Goal: Task Accomplishment & Management: Complete application form

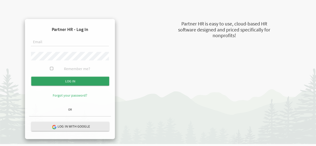
type input "myleneg@theopendoors.ca"
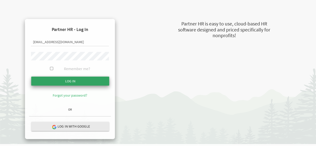
click at [83, 81] on input "Log in" at bounding box center [70, 81] width 78 height 9
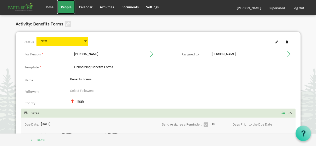
click at [65, 8] on span "People" at bounding box center [66, 7] width 11 height 5
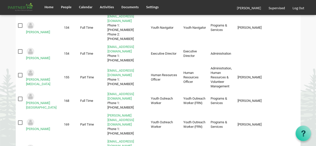
scroll to position [211, 0]
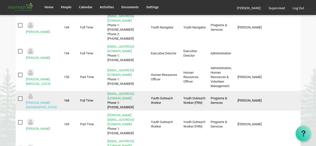
click at [53, 101] on link "[PERSON_NAME][GEOGRAPHIC_DATA]" at bounding box center [41, 105] width 31 height 8
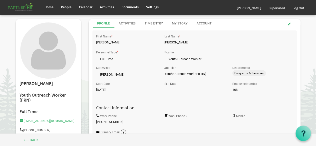
scroll to position [1, 0]
click at [204, 22] on div "Account" at bounding box center [204, 23] width 15 height 5
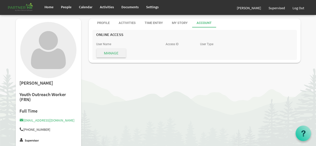
click at [118, 52] on span "Manage" at bounding box center [112, 53] width 30 height 9
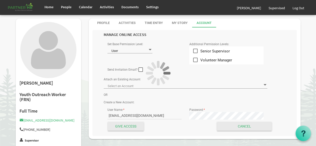
type input "Mills, Emmalee - emmaleem@theopendoors.ca ID: 22143"
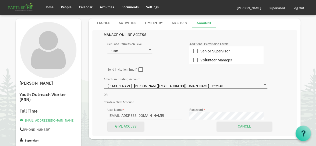
click at [150, 50] on span at bounding box center [150, 50] width 5 height 5
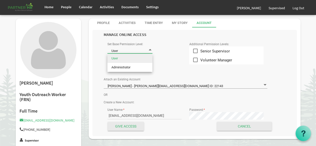
click at [145, 58] on li "User" at bounding box center [130, 58] width 45 height 9
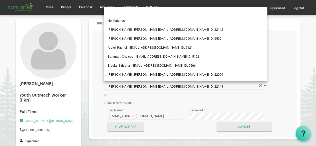
scroll to position [61, 0]
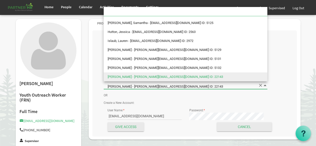
click at [265, 86] on span at bounding box center [265, 85] width 5 height 5
click at [247, 77] on li "Mills, Emmalee - emmaleem@theopendoors.ca ID: 22143" at bounding box center [186, 77] width 164 height 9
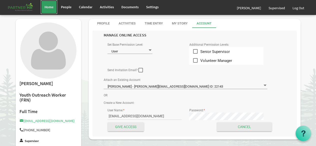
click at [53, 6] on span "Home" at bounding box center [49, 7] width 9 height 5
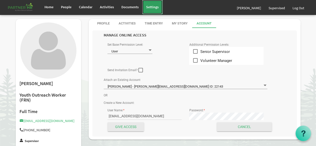
click at [150, 9] on span "Settings" at bounding box center [152, 7] width 13 height 5
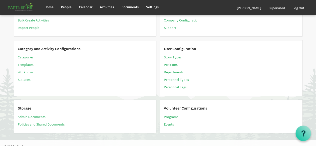
scroll to position [18, 0]
click at [173, 62] on link "Positions" at bounding box center [171, 64] width 14 height 5
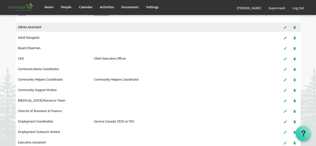
scroll to position [66, 0]
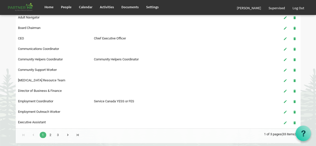
click at [51, 132] on link "2" at bounding box center [50, 135] width 7 height 6
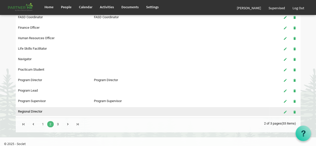
scroll to position [76, 0]
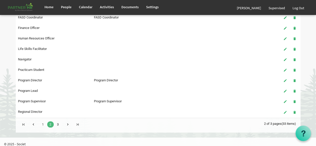
click at [58, 122] on link "3" at bounding box center [58, 125] width 7 height 6
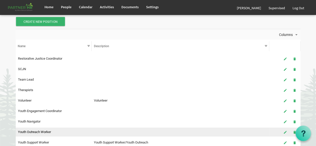
scroll to position [0, 0]
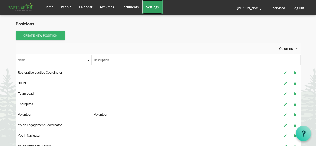
click at [157, 7] on span "Settings" at bounding box center [152, 7] width 13 height 5
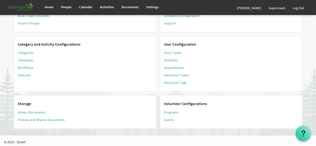
scroll to position [23, 0]
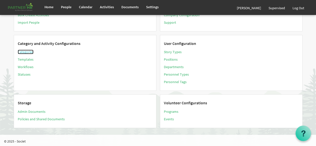
click at [27, 51] on link "Categories" at bounding box center [26, 52] width 16 height 5
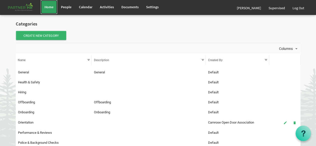
click at [48, 8] on span "Home" at bounding box center [49, 7] width 9 height 5
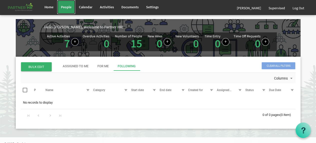
click at [70, 6] on span "People" at bounding box center [66, 7] width 11 height 5
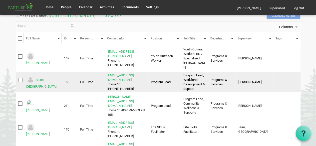
scroll to position [37, 0]
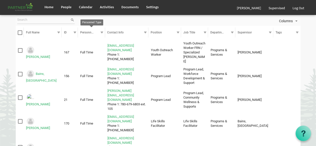
click at [104, 32] on div at bounding box center [102, 33] width 6 height 6
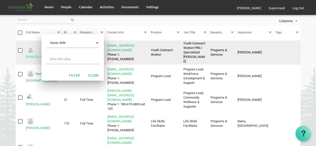
click at [39, 55] on link "Adkins, Megan" at bounding box center [38, 57] width 24 height 4
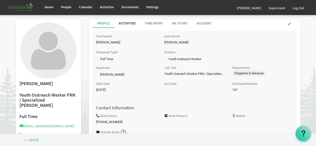
click at [130, 23] on div "Activities" at bounding box center [127, 23] width 17 height 5
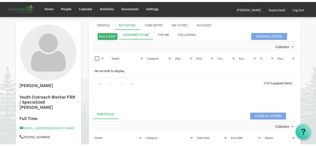
scroll to position [0, 0]
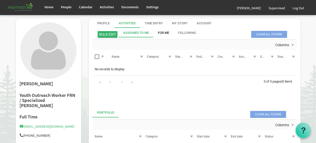
click at [162, 30] on div "For Me" at bounding box center [163, 32] width 11 height 9
click at [189, 33] on div "Following" at bounding box center [187, 33] width 18 height 5
click at [204, 21] on div "Account" at bounding box center [204, 23] width 15 height 5
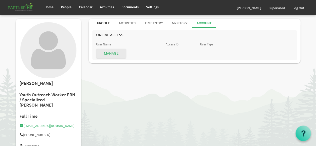
click at [103, 22] on div "Profile" at bounding box center [103, 23] width 13 height 5
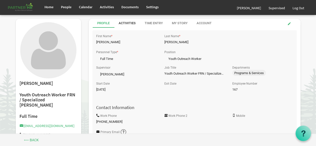
click at [128, 23] on div "Activities" at bounding box center [127, 23] width 17 height 5
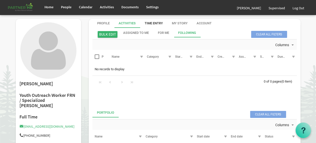
click at [155, 23] on div "Time Entry" at bounding box center [154, 23] width 18 height 5
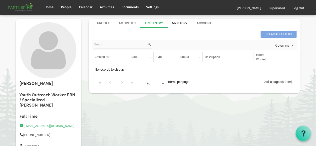
click at [181, 24] on div "My Story" at bounding box center [180, 23] width 16 height 5
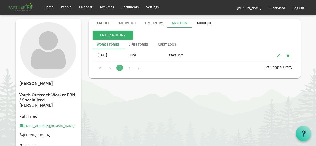
click at [208, 21] on div "Account" at bounding box center [204, 23] width 15 height 9
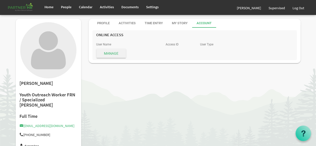
click at [114, 56] on span "Manage" at bounding box center [112, 53] width 30 height 9
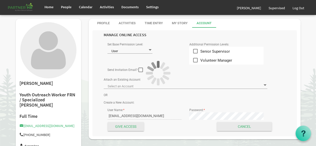
type input "Adkins, Megan - megana@theopendoors.ca ID: 22142"
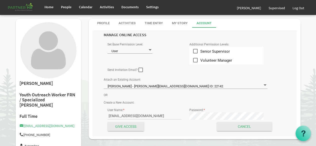
scroll to position [0, 0]
click at [151, 51] on span at bounding box center [150, 50] width 5 height 5
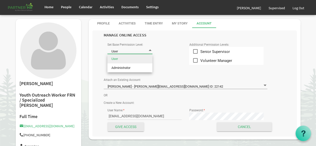
click at [141, 60] on li "User" at bounding box center [130, 59] width 45 height 9
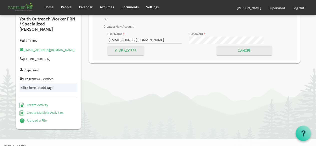
scroll to position [76, 0]
click at [32, 69] on label "Supervisor" at bounding box center [32, 70] width 14 height 3
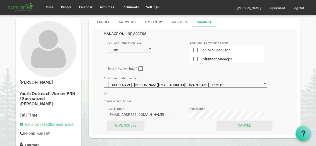
scroll to position [0, 0]
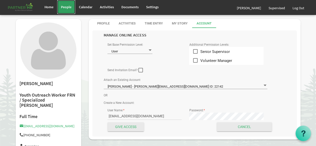
click at [69, 5] on span "People" at bounding box center [66, 7] width 11 height 5
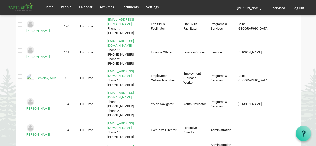
scroll to position [135, 0]
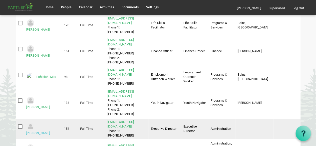
click at [49, 132] on link "[PERSON_NAME]" at bounding box center [38, 134] width 24 height 4
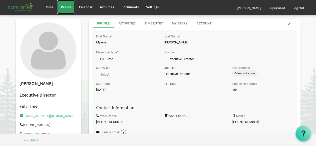
click at [68, 8] on span "People" at bounding box center [66, 7] width 11 height 5
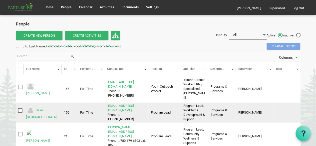
click at [95, 103] on td "Full Time" at bounding box center [91, 113] width 27 height 20
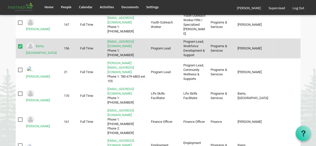
scroll to position [64, 0]
click at [49, 45] on link "Bains, [GEOGRAPHIC_DATA]" at bounding box center [41, 50] width 31 height 11
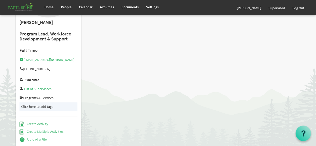
scroll to position [61, 0]
click at [36, 88] on link "List of Supervisees" at bounding box center [38, 89] width 28 height 5
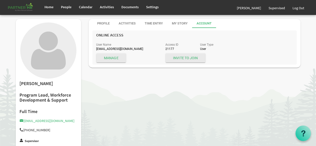
scroll to position [61, 0]
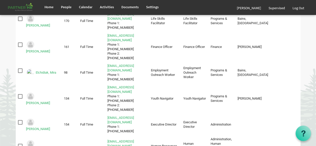
scroll to position [140, 0]
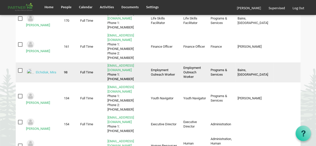
click at [52, 71] on link "Elchidiak, Mira" at bounding box center [46, 73] width 21 height 4
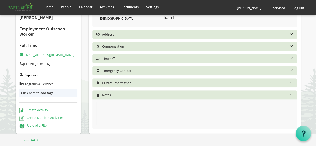
scroll to position [186, 0]
click at [23, 75] on h5 "Supervisor" at bounding box center [49, 75] width 58 height 6
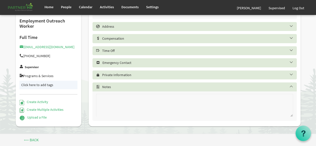
scroll to position [169, 0]
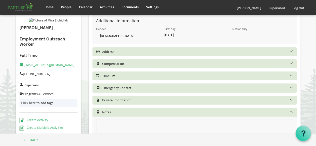
click at [32, 87] on label "Supervisor" at bounding box center [32, 85] width 14 height 3
click at [22, 87] on span at bounding box center [22, 85] width 4 height 4
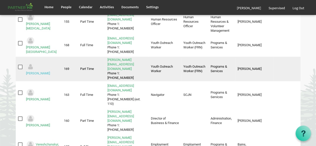
scroll to position [266, 0]
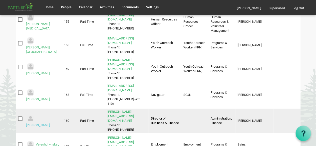
click at [50, 124] on link "[PERSON_NAME]" at bounding box center [38, 126] width 24 height 4
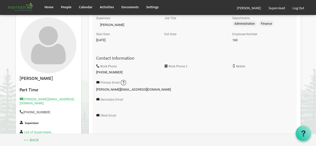
scroll to position [52, 0]
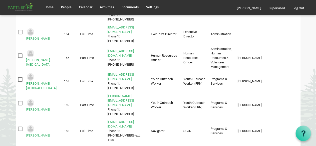
scroll to position [266, 0]
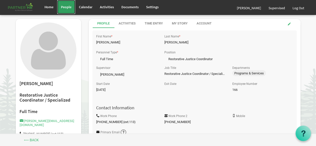
click at [63, 6] on span "People" at bounding box center [66, 7] width 11 height 5
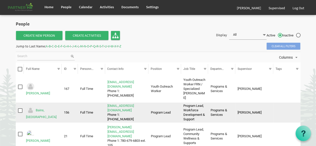
scroll to position [1, 0]
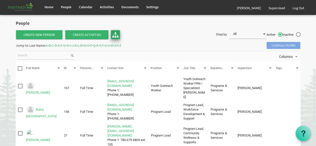
click at [114, 34] on img at bounding box center [115, 35] width 7 height 7
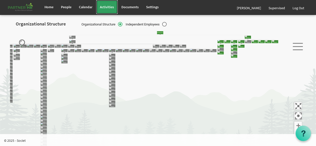
click at [109, 5] on span "Activities" at bounding box center [107, 7] width 14 height 5
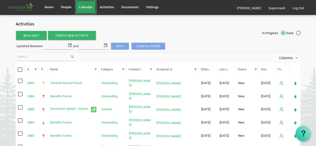
click at [84, 6] on span "Calendar" at bounding box center [86, 7] width 14 height 5
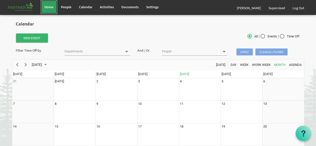
click at [49, 5] on span "Home" at bounding box center [49, 7] width 9 height 5
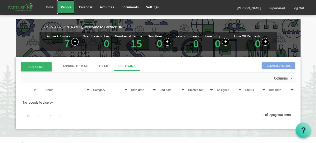
click at [68, 9] on span "People" at bounding box center [66, 7] width 11 height 5
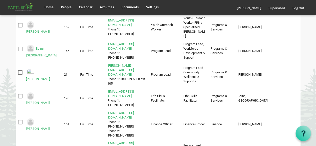
scroll to position [63, 0]
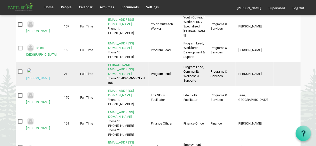
click at [46, 77] on link "[PERSON_NAME]" at bounding box center [38, 79] width 24 height 4
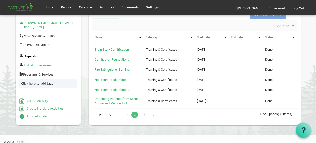
scroll to position [103, 0]
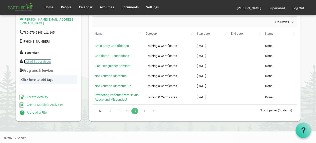
click at [43, 61] on link "List of Supervisees" at bounding box center [38, 61] width 28 height 5
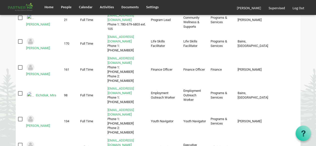
scroll to position [90, 0]
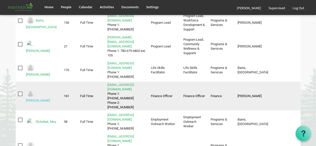
click at [44, 99] on link "[PERSON_NAME]" at bounding box center [38, 101] width 24 height 4
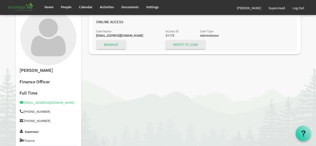
scroll to position [14, 0]
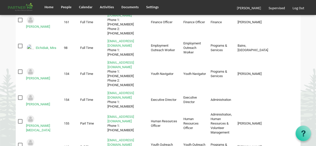
scroll to position [165, 0]
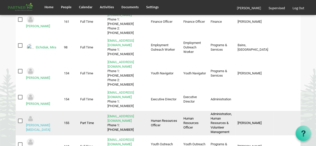
click at [48, 124] on link "[PERSON_NAME][MEDICAL_DATA]" at bounding box center [38, 128] width 24 height 8
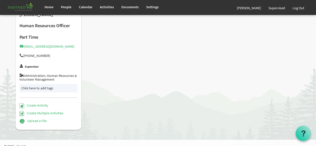
scroll to position [75, 0]
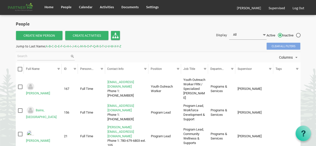
scroll to position [0, 0]
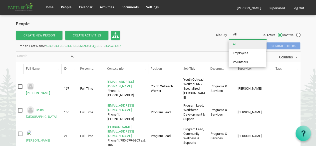
click at [265, 35] on span at bounding box center [264, 34] width 5 height 7
click at [214, 56] on div "Columns" at bounding box center [158, 57] width 285 height 11
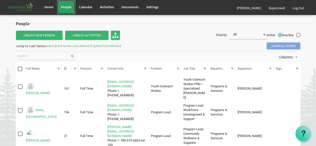
click at [68, 7] on span "People" at bounding box center [66, 7] width 11 height 5
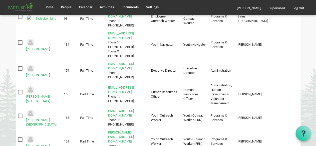
scroll to position [195, 0]
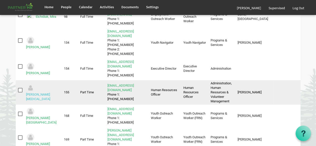
click at [43, 93] on link "[PERSON_NAME][MEDICAL_DATA]" at bounding box center [38, 97] width 24 height 8
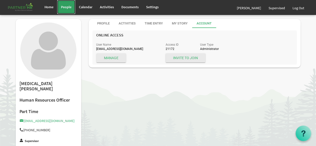
click at [65, 6] on span "People" at bounding box center [66, 7] width 11 height 5
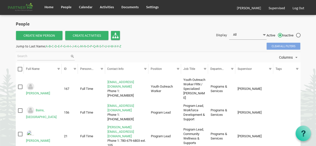
scroll to position [0, 0]
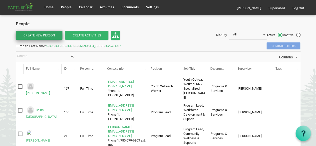
click at [51, 35] on link "Create New Person" at bounding box center [39, 35] width 47 height 9
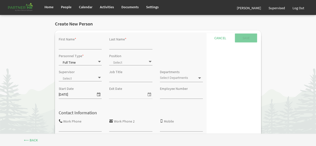
type input "0"
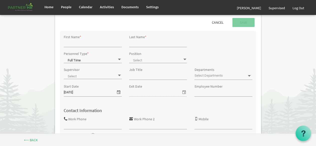
scroll to position [19, 0]
click at [164, 68] on div "Job Title" at bounding box center [159, 74] width 66 height 17
click at [141, 78] on input "Job Title" at bounding box center [158, 76] width 58 height 8
click at [119, 76] on span at bounding box center [119, 75] width 5 height 5
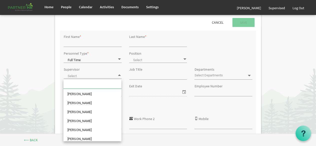
scroll to position [0, 0]
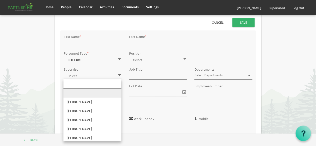
click at [107, 71] on div "Supervisor" at bounding box center [93, 74] width 66 height 16
click at [118, 77] on span at bounding box center [119, 75] width 5 height 5
click at [106, 69] on div "Supervisor" at bounding box center [93, 74] width 66 height 16
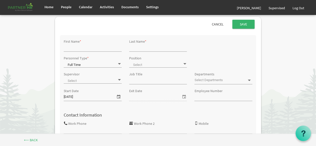
scroll to position [14, 0]
click at [186, 65] on span at bounding box center [185, 64] width 5 height 5
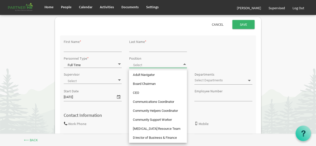
scroll to position [0, 0]
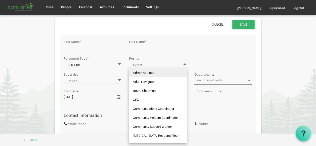
click at [200, 58] on div "Personnel Type * Full Time Full Time Position" at bounding box center [158, 63] width 197 height 16
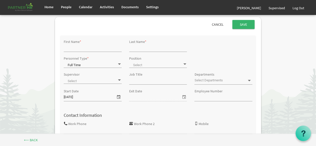
click at [120, 66] on span at bounding box center [119, 64] width 5 height 5
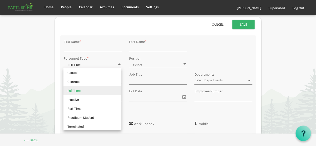
click at [215, 57] on div "Personnel Type * Full Time Full Time Position" at bounding box center [158, 63] width 197 height 16
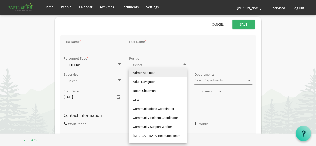
click at [186, 64] on span at bounding box center [185, 64] width 5 height 5
click at [223, 61] on div "Personnel Type * Full Time Full Time Position" at bounding box center [158, 63] width 197 height 16
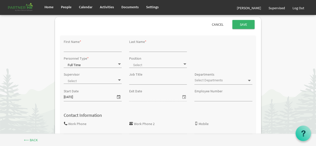
click at [117, 82] on span at bounding box center [119, 80] width 5 height 5
click at [89, 76] on div "Supervisor" at bounding box center [93, 79] width 66 height 16
click at [152, 83] on input "Job Title" at bounding box center [158, 81] width 58 height 8
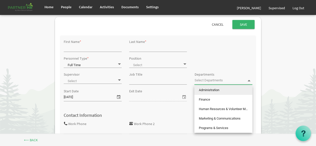
click at [249, 81] on span at bounding box center [249, 81] width 5 height 5
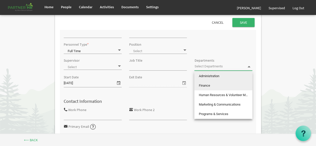
scroll to position [5, 0]
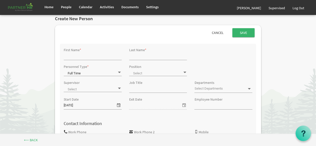
click at [187, 72] on span at bounding box center [185, 72] width 5 height 5
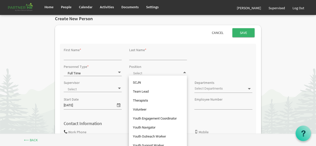
scroll to position [0, 0]
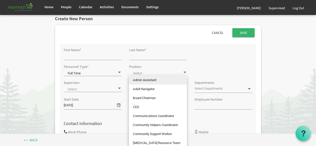
click at [232, 57] on div "First Name * Last Name *" at bounding box center [158, 54] width 197 height 17
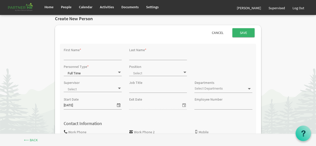
click at [249, 90] on span at bounding box center [249, 89] width 5 height 5
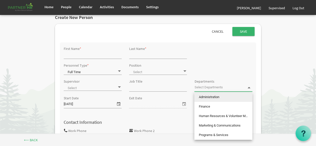
scroll to position [6, 0]
click at [244, 67] on div "Personnel Type * Full Time Full Time Position" at bounding box center [158, 70] width 197 height 16
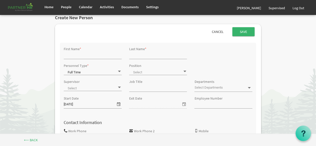
drag, startPoint x: 160, startPoint y: 109, endPoint x: 250, endPoint y: 125, distance: 91.4
click at [250, 125] on h4 "Contact Information" at bounding box center [158, 122] width 197 height 5
click at [151, 88] on input "Job Title" at bounding box center [158, 88] width 58 height 8
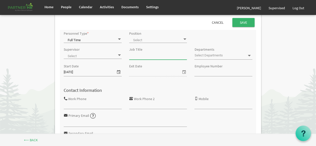
scroll to position [38, 0]
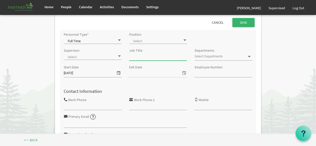
click at [185, 41] on span at bounding box center [185, 40] width 5 height 5
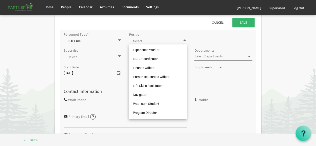
scroll to position [0, 0]
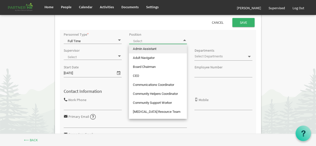
click at [223, 41] on div "Personnel Type * Full Time Full Time Position" at bounding box center [158, 39] width 197 height 16
click at [186, 39] on span at bounding box center [185, 40] width 5 height 5
click at [231, 41] on div "Personnel Type * Full Time Full Time Position" at bounding box center [158, 39] width 197 height 16
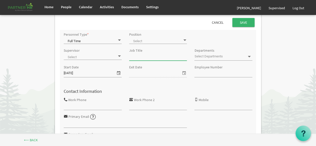
click at [164, 59] on input "Job Title" at bounding box center [158, 57] width 58 height 8
click at [185, 41] on span at bounding box center [185, 40] width 5 height 5
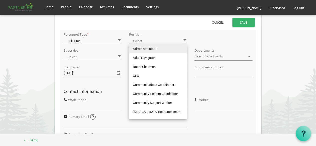
click at [236, 95] on div "Contact Information" at bounding box center [158, 88] width 197 height 16
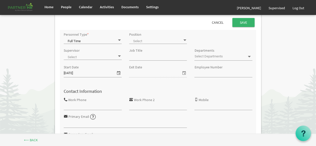
click at [140, 55] on input "Job Title" at bounding box center [158, 57] width 58 height 8
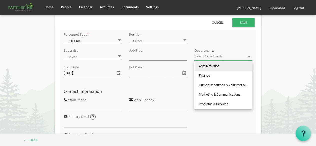
click at [251, 55] on span at bounding box center [249, 57] width 5 height 5
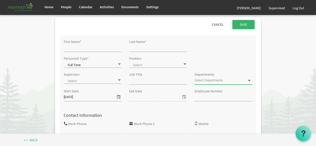
scroll to position [12, 0]
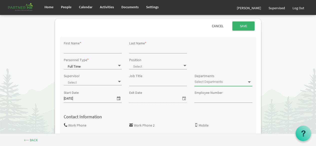
click at [179, 111] on div "Contact Information" at bounding box center [158, 114] width 197 height 16
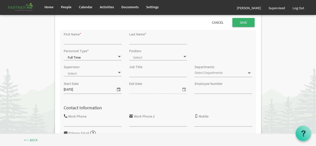
scroll to position [17, 0]
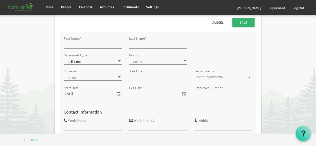
click at [186, 61] on span at bounding box center [185, 61] width 5 height 5
drag, startPoint x: 186, startPoint y: 72, endPoint x: 175, endPoint y: 35, distance: 38.5
click at [175, 35] on div "Last Name *" at bounding box center [159, 43] width 66 height 17
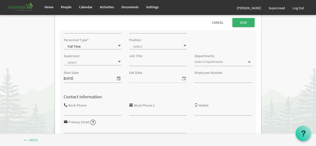
scroll to position [0, 0]
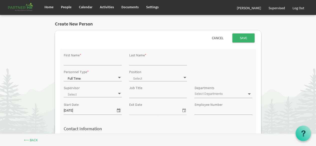
click at [167, 40] on ul "Cancel Save" at bounding box center [158, 38] width 206 height 15
click at [149, 8] on span "Settings" at bounding box center [152, 7] width 13 height 5
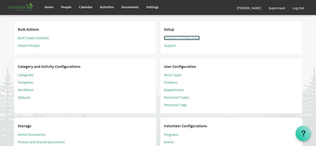
click at [175, 38] on link "Company Configuration" at bounding box center [182, 38] width 36 height 5
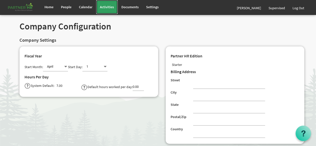
click at [109, 7] on span "Activities" at bounding box center [107, 7] width 14 height 5
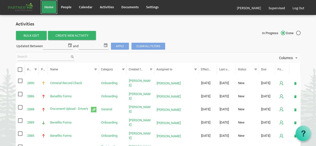
click at [50, 7] on span "Home" at bounding box center [49, 7] width 9 height 5
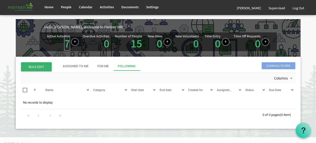
click at [68, 42] on link "7" at bounding box center [67, 43] width 6 height 14
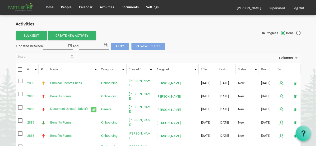
click at [191, 8] on div "Home People Calendar Activities" at bounding box center [171, 7] width 260 height 15
click at [130, 8] on span "Documents" at bounding box center [130, 7] width 17 height 5
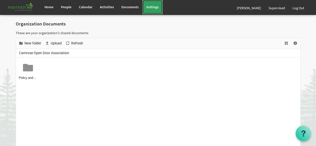
click at [157, 8] on span "Settings" at bounding box center [152, 7] width 13 height 5
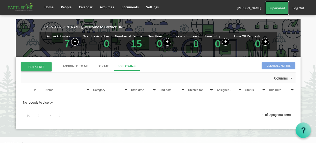
click at [278, 7] on span "Supervised" at bounding box center [277, 8] width 17 height 5
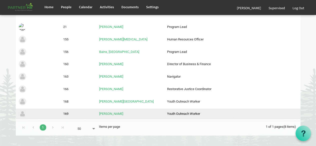
scroll to position [37, 0]
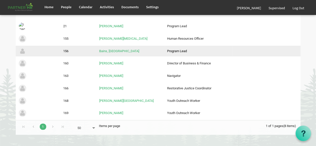
drag, startPoint x: 131, startPoint y: 102, endPoint x: 272, endPoint y: 56, distance: 148.4
click at [272, 56] on td "column header Tags" at bounding box center [267, 51] width 68 height 11
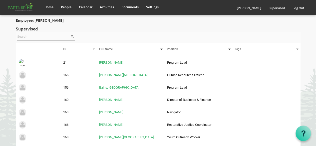
scroll to position [0, 0]
click at [66, 5] on span "People" at bounding box center [66, 7] width 11 height 5
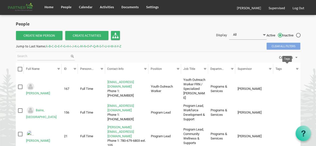
click at [297, 69] on div at bounding box center [298, 69] width 6 height 6
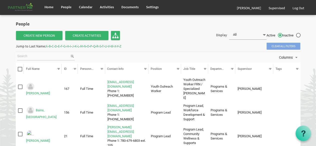
click at [298, 69] on div at bounding box center [298, 69] width 6 height 6
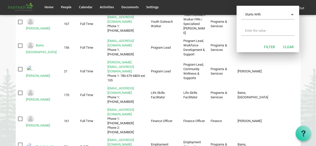
scroll to position [65, 0]
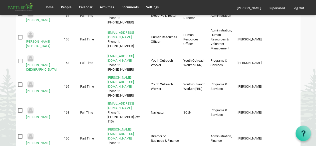
scroll to position [257, 0]
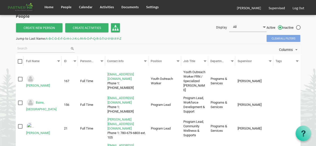
scroll to position [4, 0]
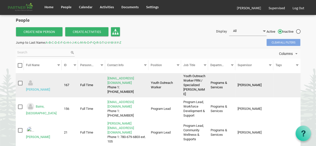
click at [50, 88] on link "Adkins, Megan" at bounding box center [38, 90] width 24 height 4
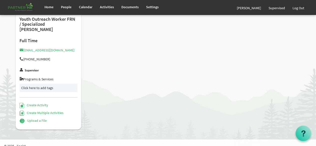
scroll to position [76, 0]
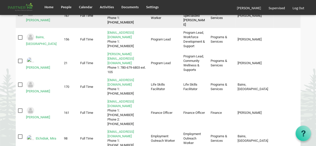
scroll to position [73, 0]
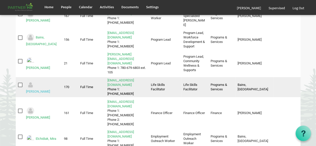
click at [49, 90] on link "[PERSON_NAME]" at bounding box center [38, 92] width 24 height 4
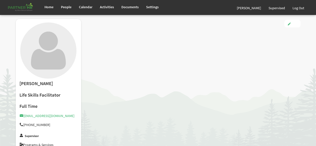
type input "Full Time"
type input "Life Skills Facilitator"
type input "[PERSON_NAME]"
type input "[DATE]"
type input "[DEMOGRAPHIC_DATA]"
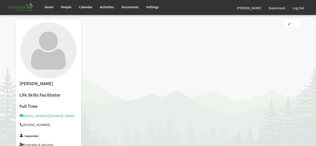
type input "[DATE]"
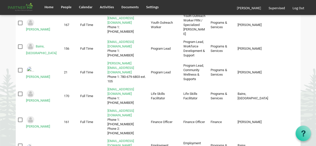
scroll to position [64, 0]
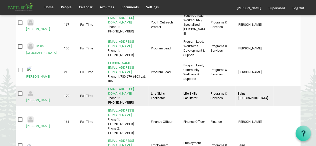
click at [51, 88] on td "Cox, Deanna" at bounding box center [43, 96] width 38 height 20
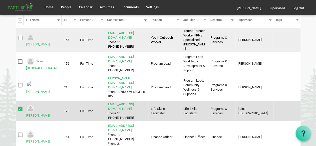
scroll to position [0, 0]
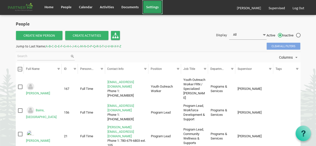
click at [157, 6] on span "Settings" at bounding box center [152, 7] width 13 height 5
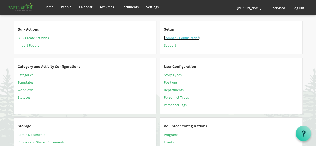
click at [188, 37] on link "Company Configuration" at bounding box center [182, 38] width 36 height 5
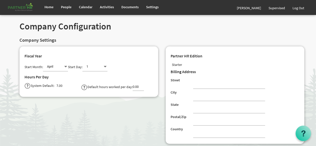
scroll to position [1, 0]
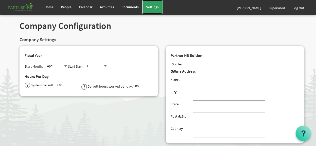
click at [149, 11] on link "Settings" at bounding box center [153, 7] width 20 height 14
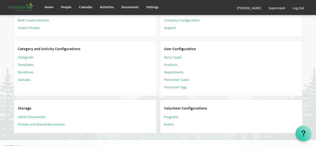
scroll to position [18, 0]
click at [174, 58] on link "Story Types" at bounding box center [173, 57] width 18 height 5
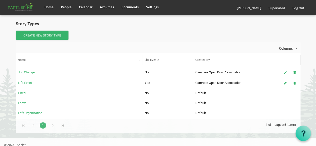
scroll to position [3, 0]
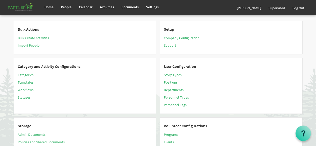
scroll to position [18, 0]
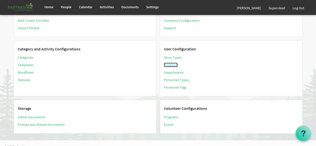
click at [175, 66] on link "Positions" at bounding box center [171, 65] width 14 height 5
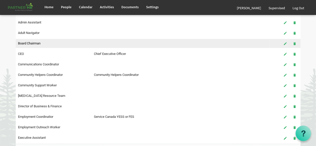
scroll to position [47, 0]
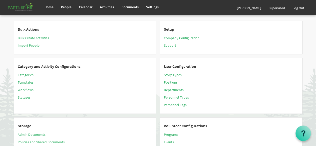
scroll to position [18, 0]
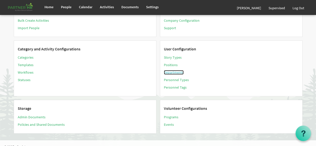
click at [178, 72] on link "Departments" at bounding box center [174, 72] width 20 height 5
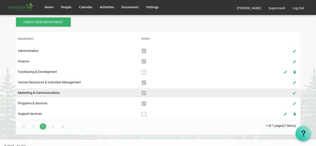
scroll to position [14, 0]
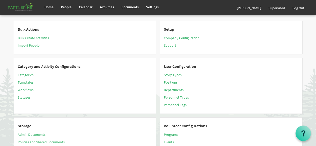
scroll to position [18, 0]
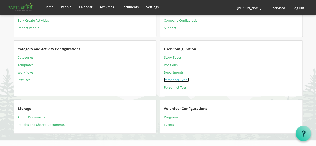
click at [180, 82] on link "Personnel Types" at bounding box center [176, 80] width 25 height 5
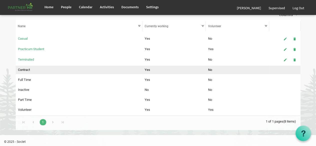
scroll to position [34, 0]
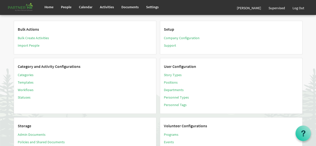
scroll to position [18, 0]
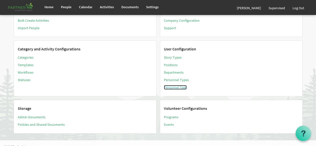
click at [182, 87] on link "Personnel Tags" at bounding box center [175, 87] width 23 height 5
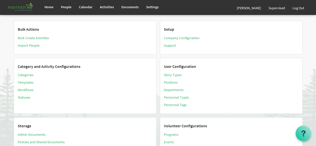
scroll to position [1, 0]
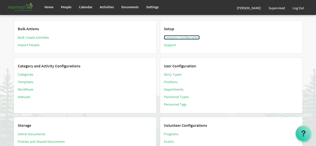
click at [188, 37] on link "Company Configuration" at bounding box center [182, 37] width 36 height 5
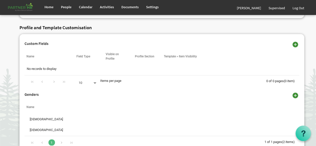
scroll to position [352, 0]
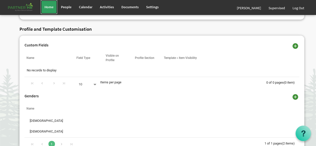
click at [48, 7] on span "Home" at bounding box center [49, 7] width 9 height 5
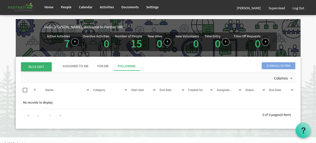
click at [59, 15] on div "Home People Calendar Activities" at bounding box center [171, 7] width 260 height 15
click at [93, 47] on div "Overdue Activities 0" at bounding box center [96, 41] width 27 height 15
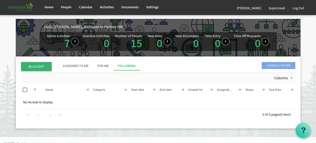
click at [143, 26] on div "Hello [PERSON_NAME], Welcome to Partner HR!" at bounding box center [172, 27] width 257 height 6
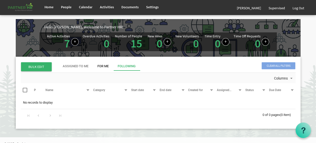
click at [104, 65] on div "For Me" at bounding box center [103, 66] width 11 height 5
